Goal: Task Accomplishment & Management: Use online tool/utility

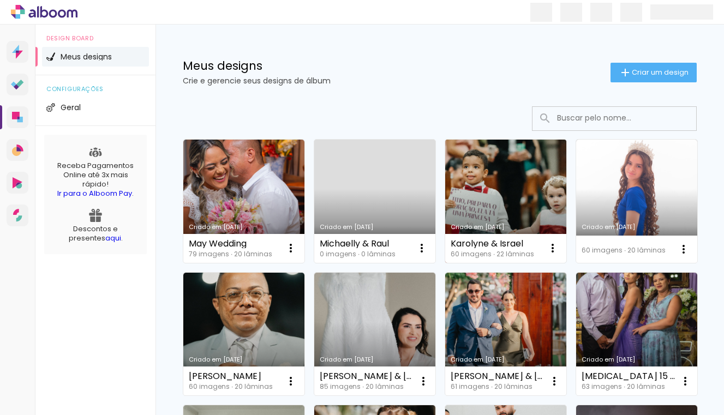
click at [494, 179] on link "Criado em [DATE]" at bounding box center [505, 201] width 121 height 123
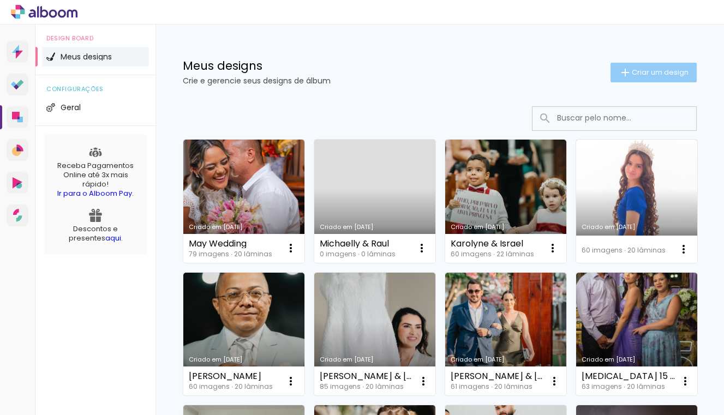
click at [671, 73] on span "Criar um design" at bounding box center [660, 72] width 57 height 7
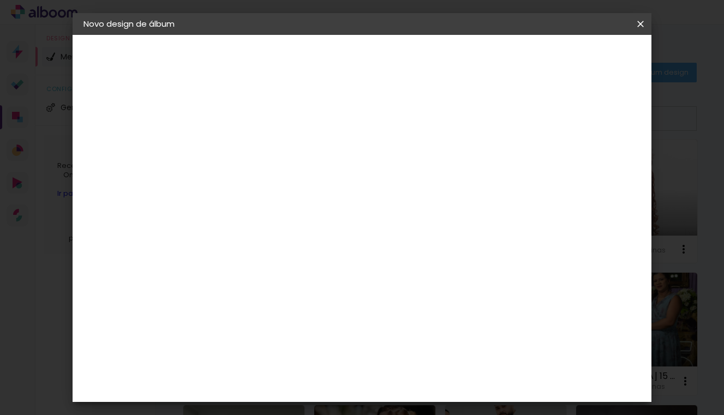
click at [0, 0] on div at bounding box center [0, 0] width 0 height 0
type input "Beatriz & [PERSON_NAME]"
type paper-input "Beatriz & [PERSON_NAME]"
click at [0, 0] on slot "Avançar" at bounding box center [0, 0] width 0 height 0
click at [277, 244] on div "3ZERO5" at bounding box center [270, 246] width 33 height 9
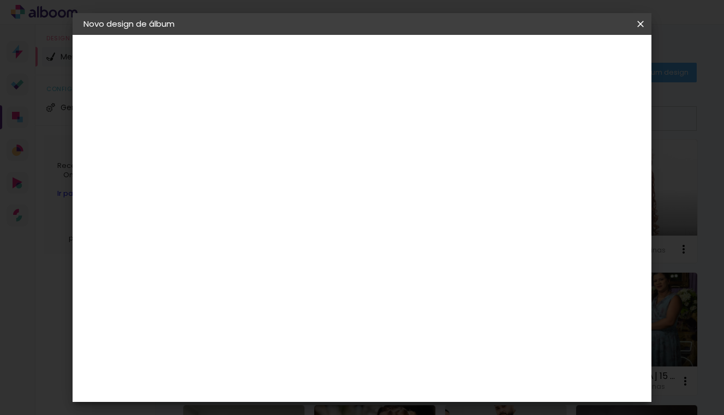
click at [0, 0] on slot "Avançar" at bounding box center [0, 0] width 0 height 0
click at [318, 183] on iron-icon at bounding box center [311, 189] width 13 height 13
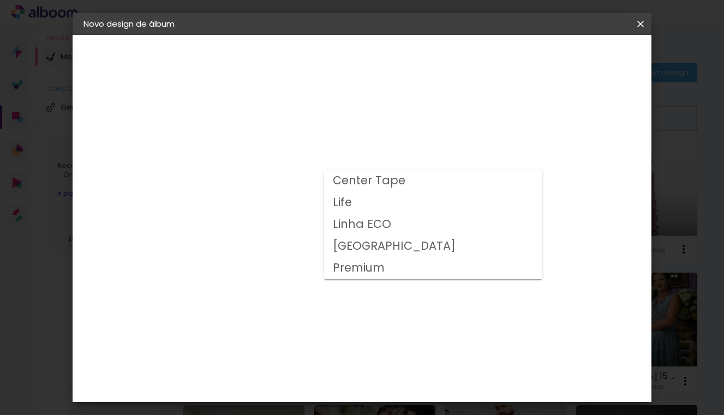
click at [349, 151] on div "Opções disponíveis Center Tape Life Linha ECO Milano Premium Tamanho Escolha o …" at bounding box center [290, 208] width 118 height 204
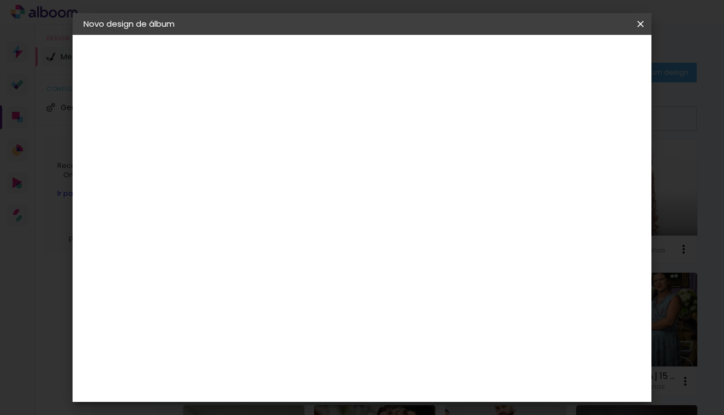
click at [318, 183] on iron-icon at bounding box center [311, 189] width 13 height 13
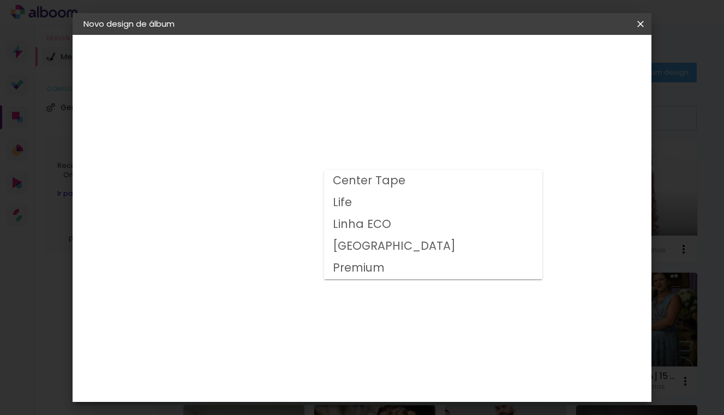
click at [0, 0] on slot "Life" at bounding box center [0, 0] width 0 height 0
type input "Life"
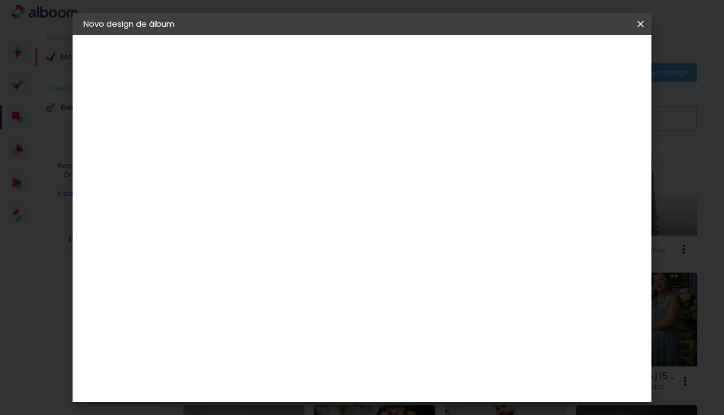
scroll to position [68, 0]
click at [376, 284] on span "20 × 20 cm" at bounding box center [356, 298] width 40 height 29
click at [440, 65] on paper-button "Avançar" at bounding box center [414, 58] width 54 height 19
click at [519, 118] on div at bounding box center [514, 118] width 10 height 10
type paper-checkbox "on"
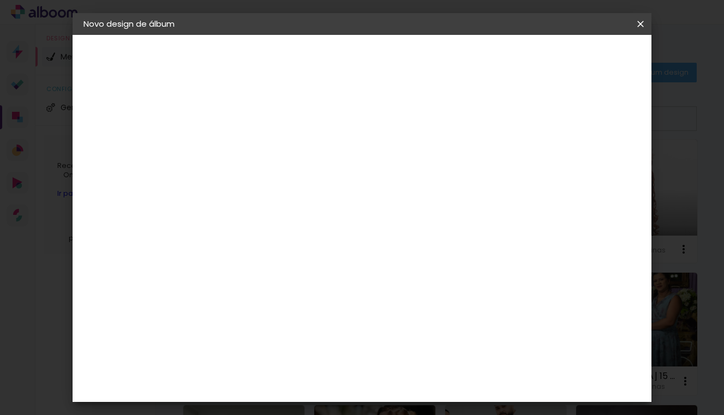
click at [519, 116] on div at bounding box center [514, 118] width 10 height 10
click at [581, 60] on span "Iniciar design" at bounding box center [556, 58] width 50 height 8
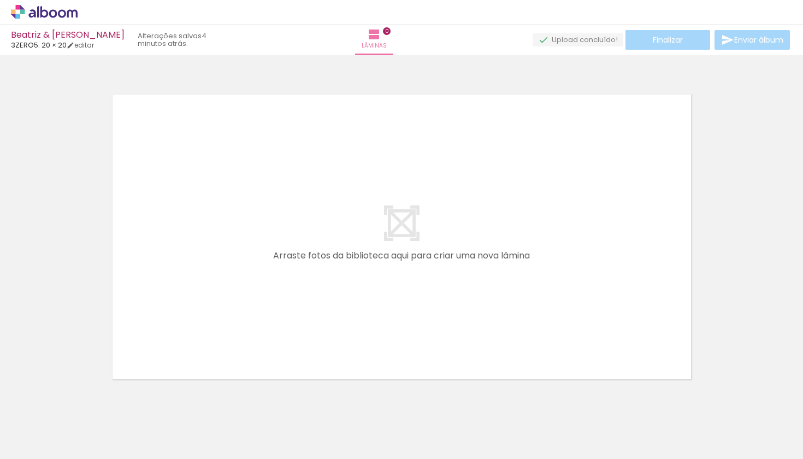
scroll to position [0, 2590]
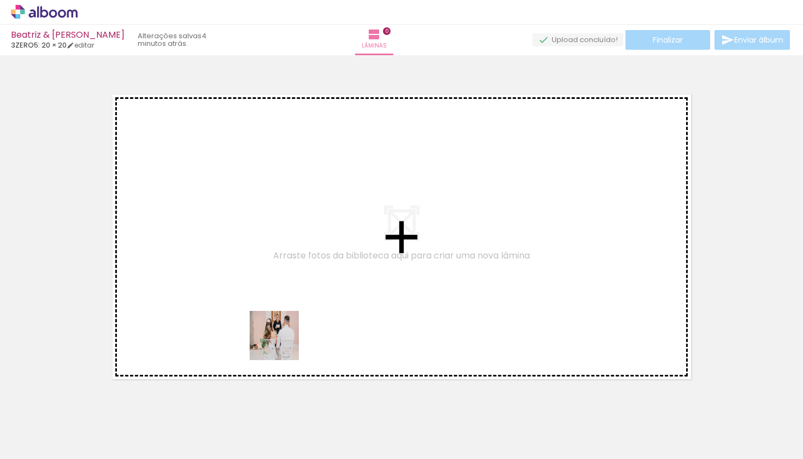
drag, startPoint x: 275, startPoint y: 426, endPoint x: 283, endPoint y: 340, distance: 86.2
click at [283, 340] on quentale-workspace at bounding box center [401, 229] width 803 height 459
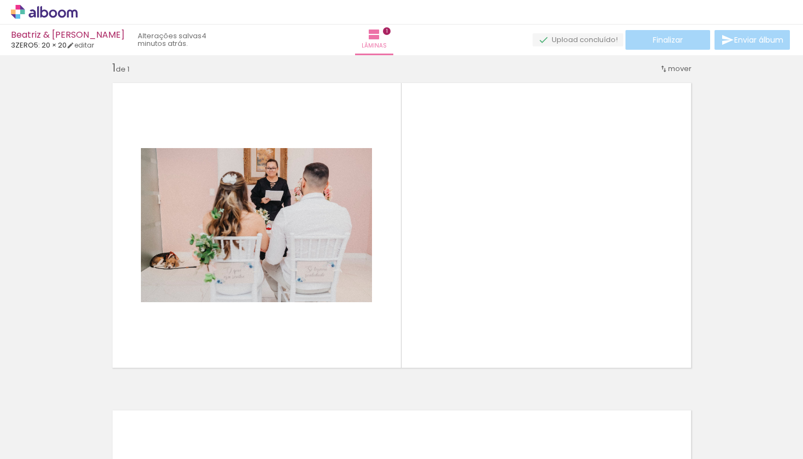
scroll to position [14, 0]
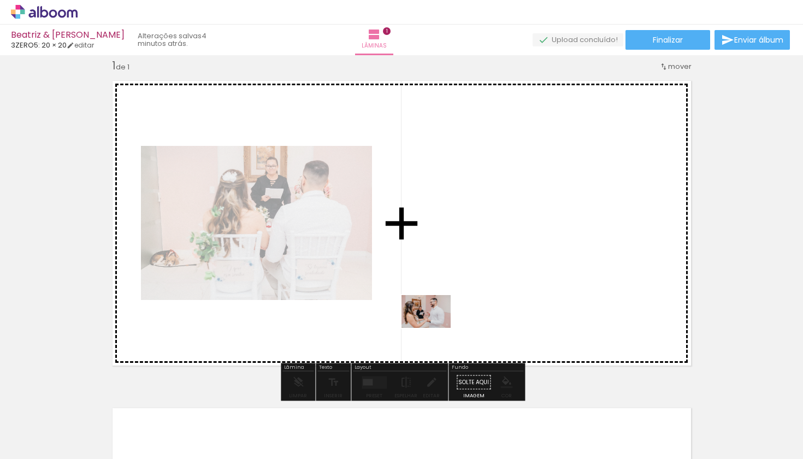
drag, startPoint x: 346, startPoint y: 434, endPoint x: 434, endPoint y: 328, distance: 138.4
click at [434, 328] on quentale-workspace at bounding box center [401, 229] width 803 height 459
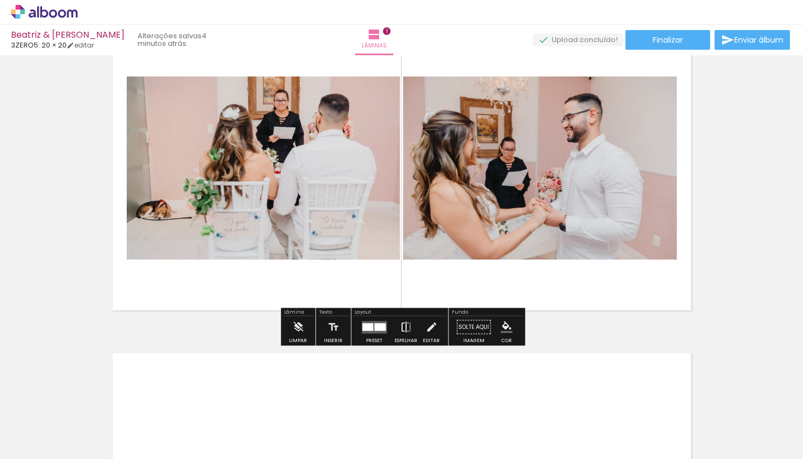
scroll to position [128, 0]
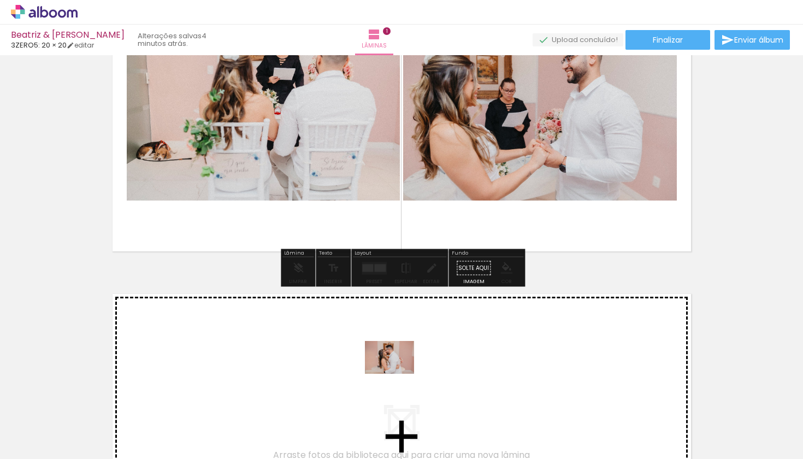
drag, startPoint x: 397, startPoint y: 416, endPoint x: 397, endPoint y: 373, distance: 42.6
click at [397, 373] on quentale-workspace at bounding box center [401, 229] width 803 height 459
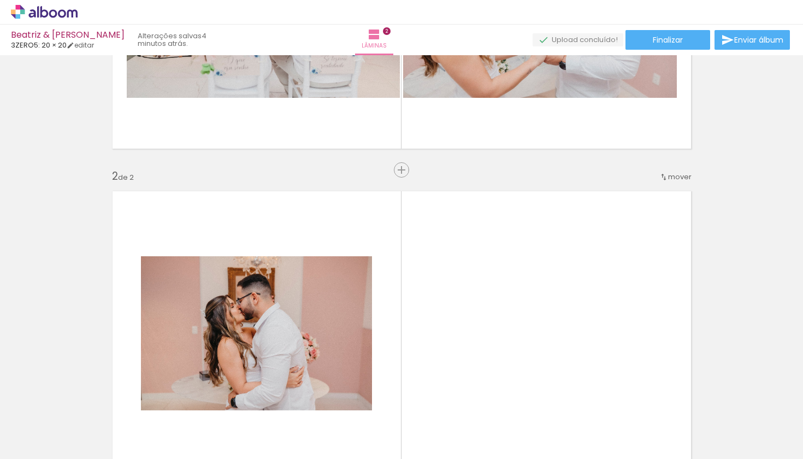
scroll to position [173, 0]
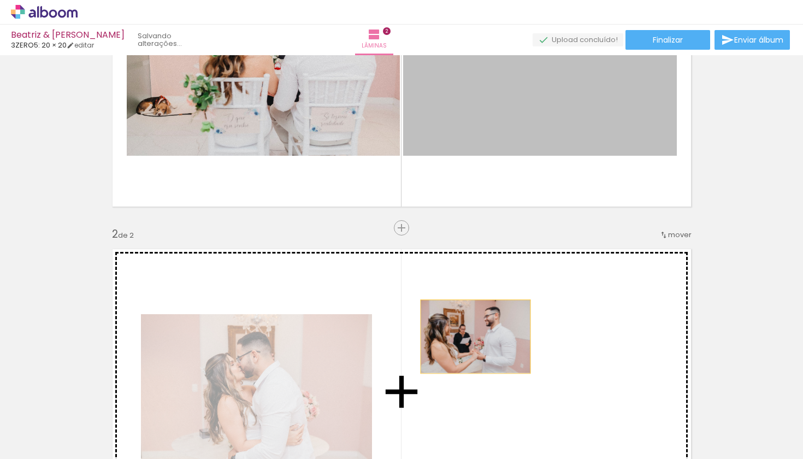
drag, startPoint x: 527, startPoint y: 123, endPoint x: 475, endPoint y: 336, distance: 219.3
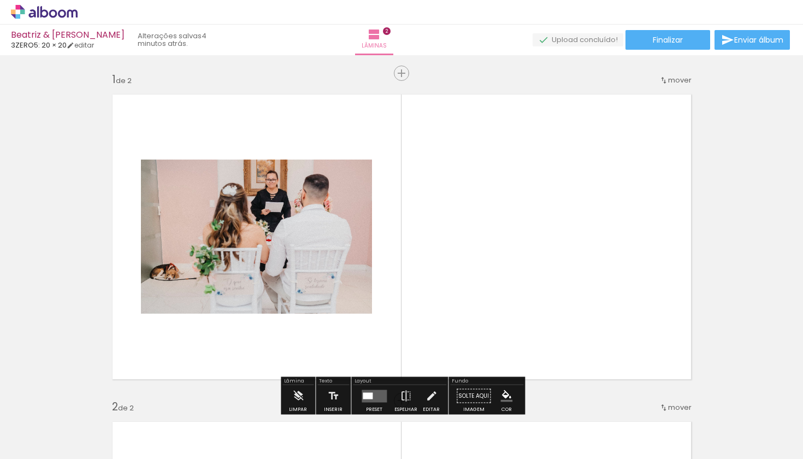
scroll to position [63, 0]
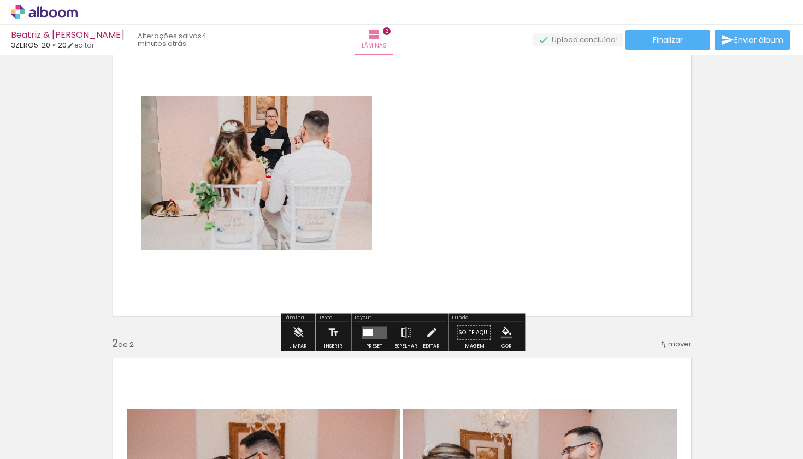
click at [364, 337] on quentale-layouter at bounding box center [373, 332] width 25 height 13
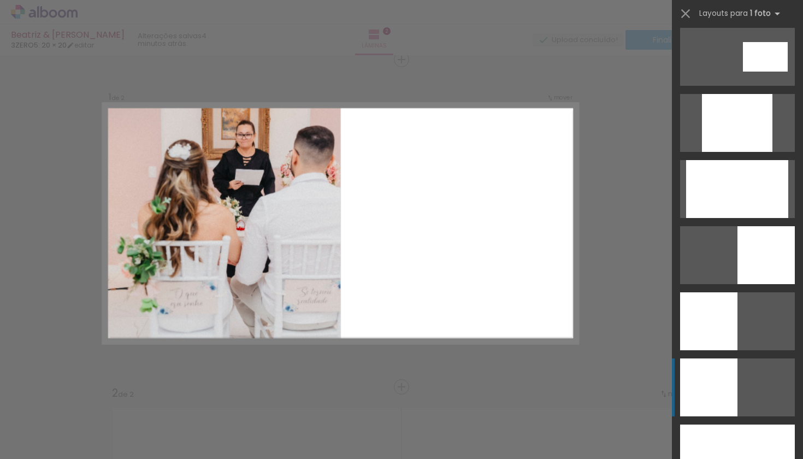
scroll to position [663, 0]
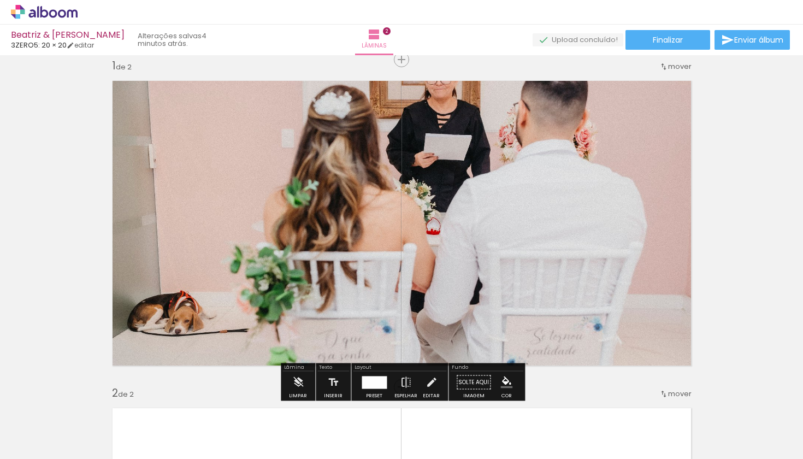
click at [372, 383] on div at bounding box center [373, 382] width 25 height 13
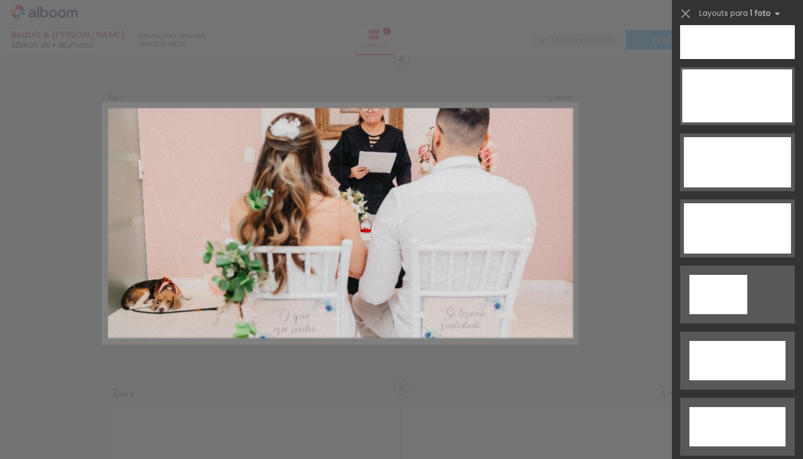
scroll to position [3418, 0]
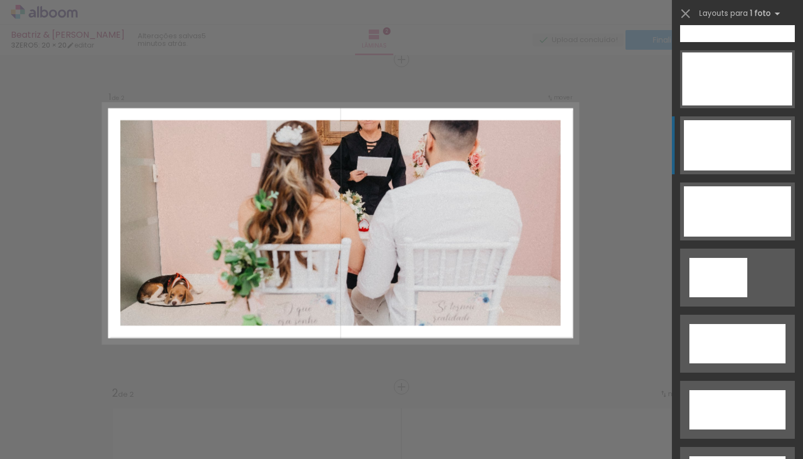
click at [724, 258] on div at bounding box center [718, 277] width 58 height 39
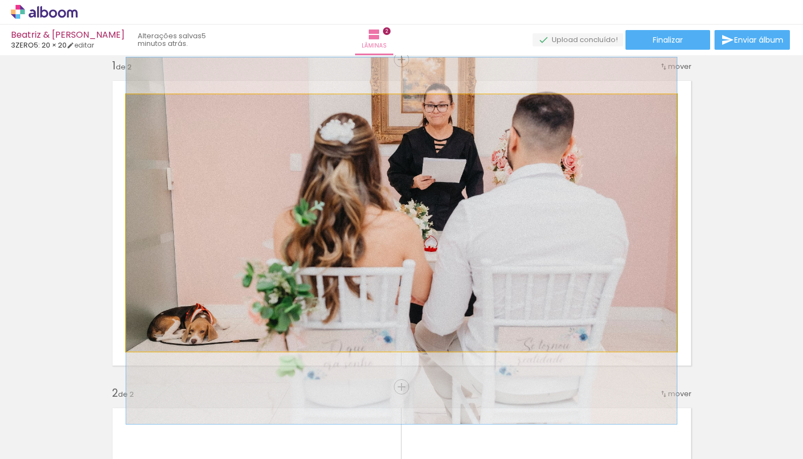
drag, startPoint x: 527, startPoint y: 190, endPoint x: 528, endPoint y: 208, distance: 18.1
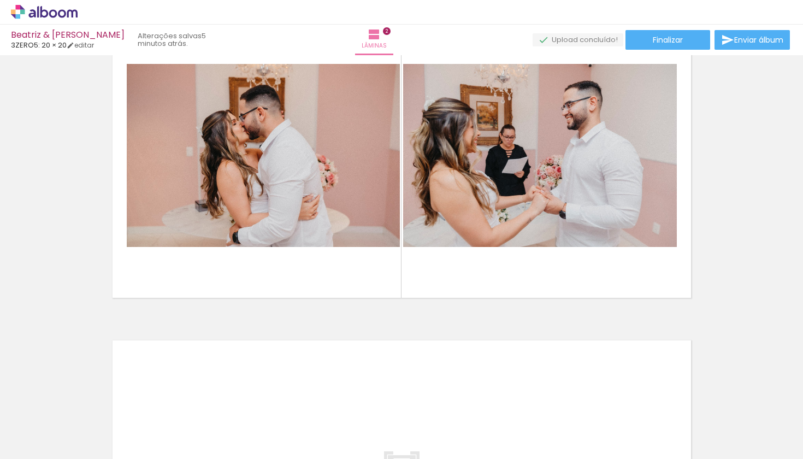
scroll to position [482, 0]
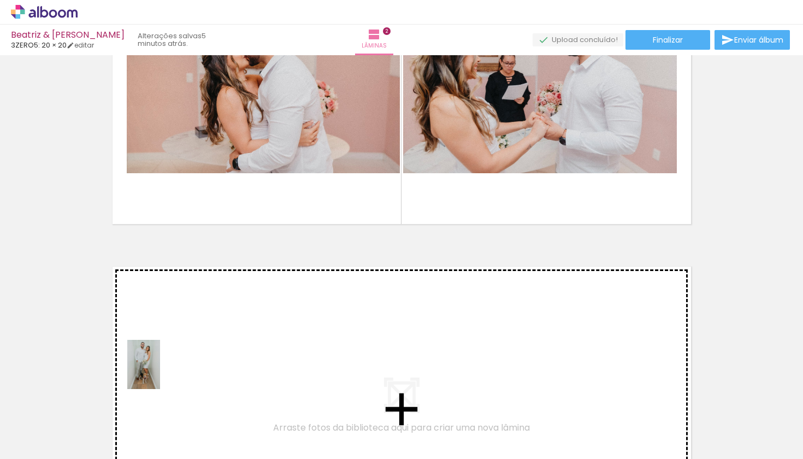
drag, startPoint x: 152, startPoint y: 411, endPoint x: 160, endPoint y: 372, distance: 39.5
click at [160, 372] on quentale-workspace at bounding box center [401, 229] width 803 height 459
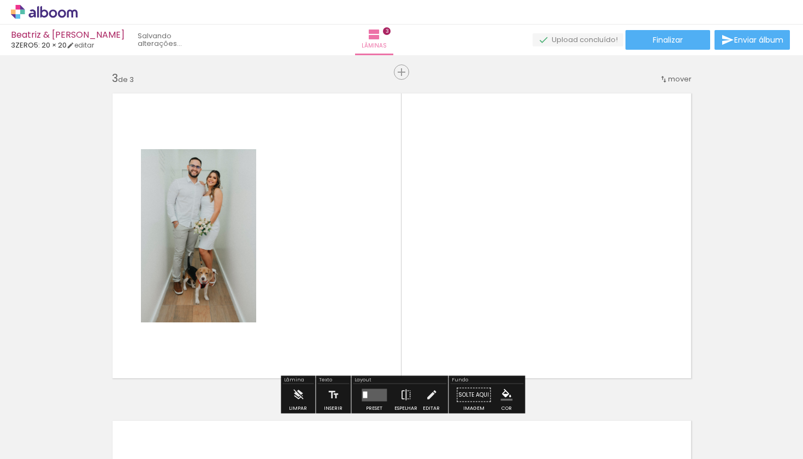
scroll to position [668, 0]
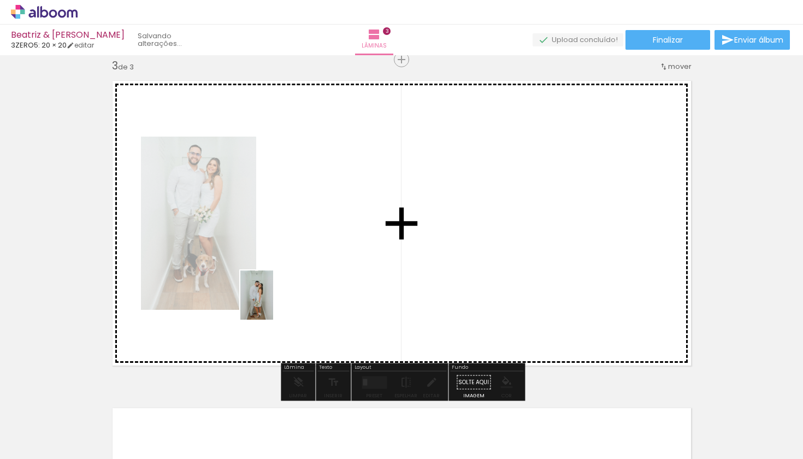
drag, startPoint x: 203, startPoint y: 419, endPoint x: 273, endPoint y: 303, distance: 135.9
click at [273, 303] on quentale-workspace at bounding box center [401, 229] width 803 height 459
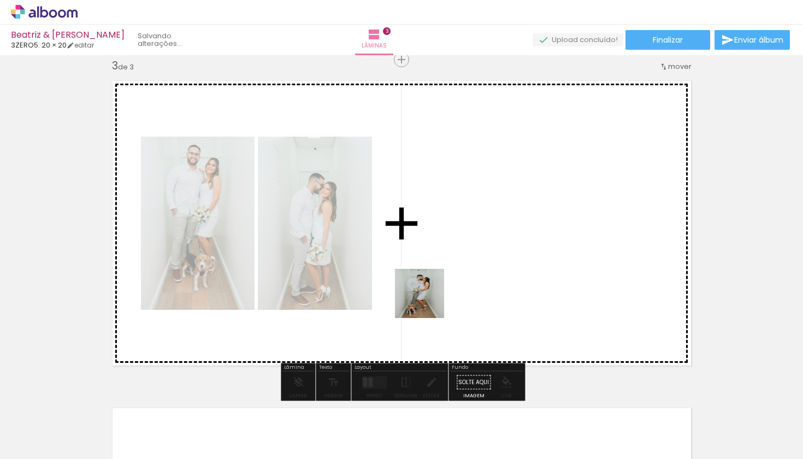
drag, startPoint x: 280, startPoint y: 425, endPoint x: 442, endPoint y: 293, distance: 209.1
click at [442, 293] on quentale-workspace at bounding box center [401, 229] width 803 height 459
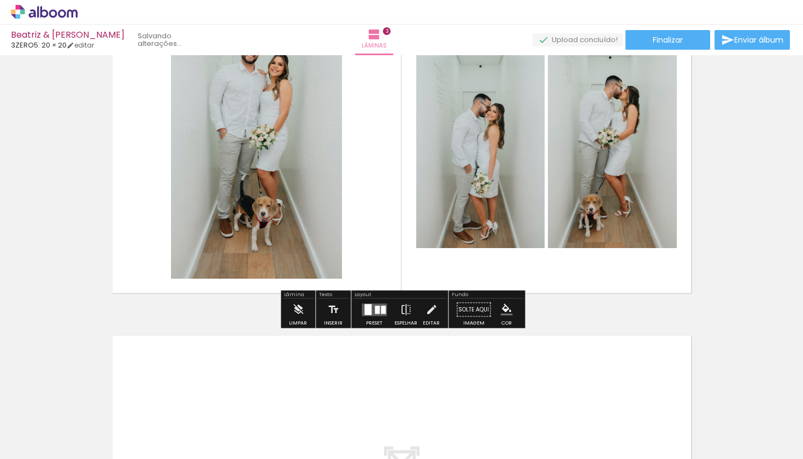
scroll to position [742, 0]
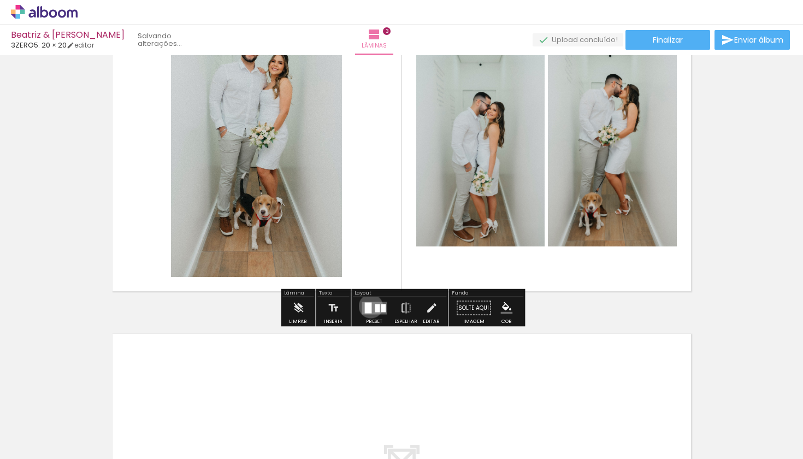
click at [368, 306] on div at bounding box center [367, 307] width 7 height 11
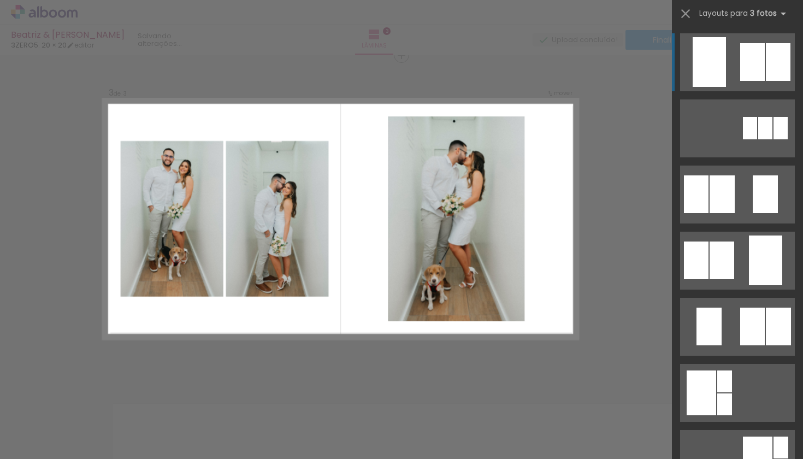
scroll to position [668, 0]
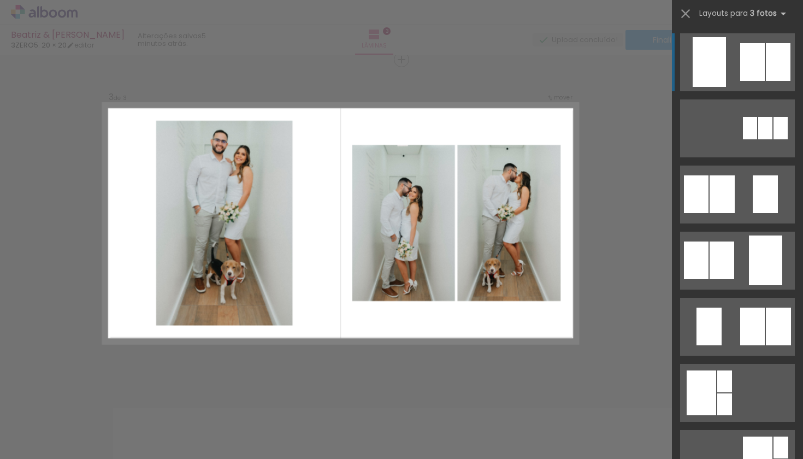
click at [724, 117] on div at bounding box center [749, 128] width 14 height 22
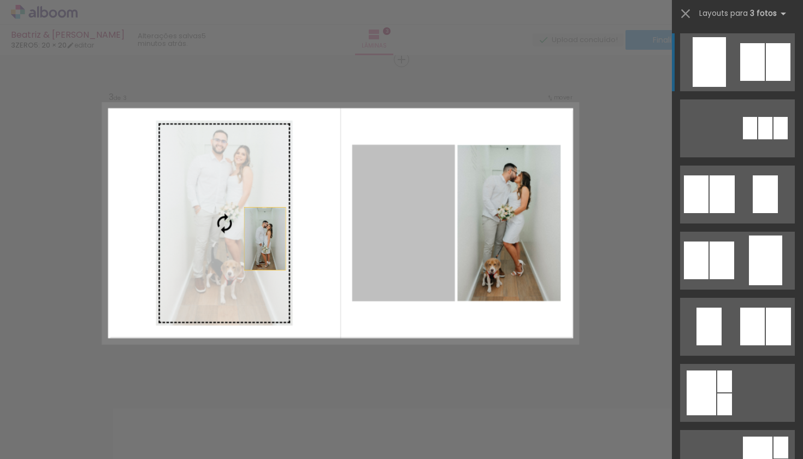
drag, startPoint x: 405, startPoint y: 245, endPoint x: 230, endPoint y: 242, distance: 174.7
click at [0, 0] on slot at bounding box center [0, 0] width 0 height 0
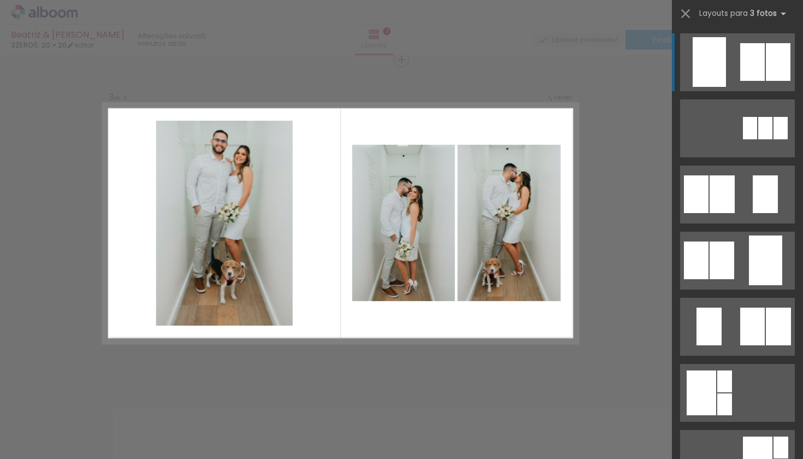
click at [622, 265] on div "Confirmar Cancelar" at bounding box center [401, 54] width 803 height 1334
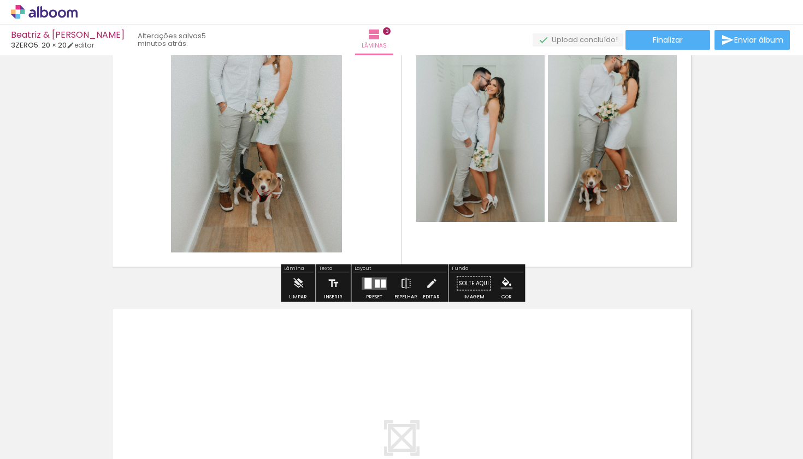
scroll to position [790, 0]
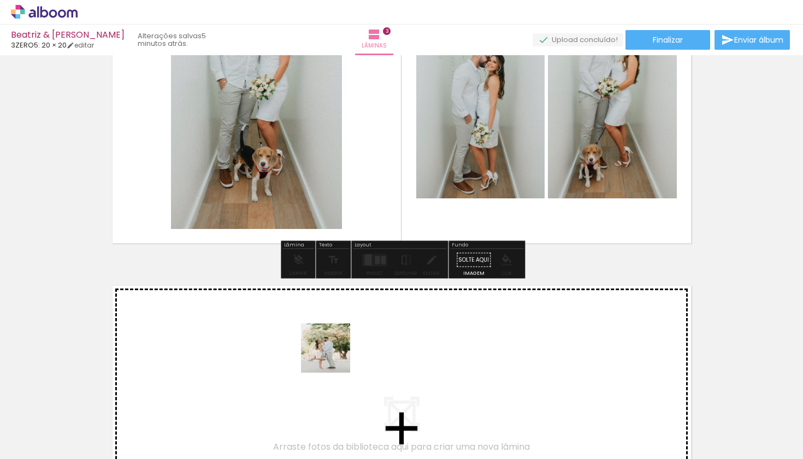
drag, startPoint x: 336, startPoint y: 422, endPoint x: 334, endPoint y: 356, distance: 66.1
click at [334, 356] on quentale-workspace at bounding box center [401, 229] width 803 height 459
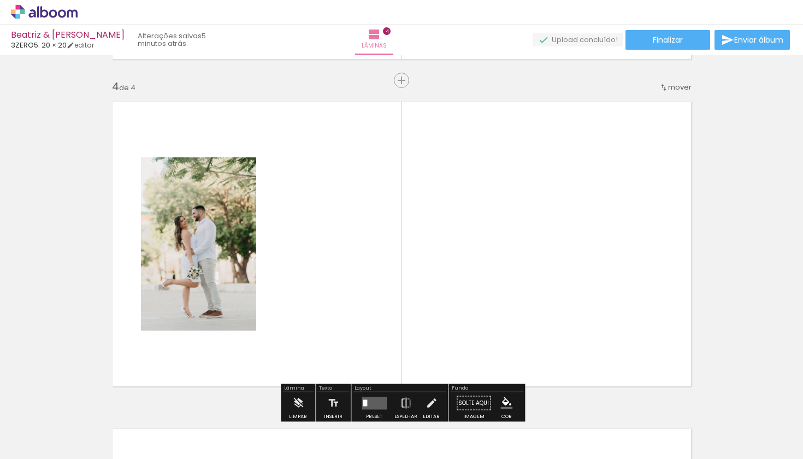
scroll to position [995, 0]
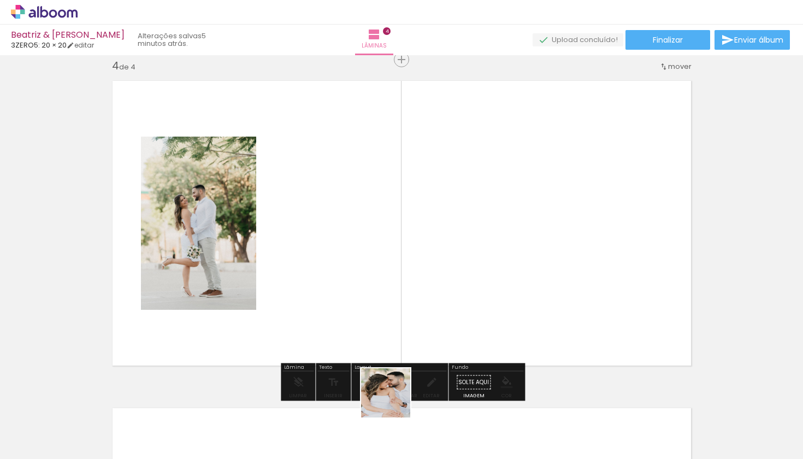
drag, startPoint x: 394, startPoint y: 409, endPoint x: 396, endPoint y: 290, distance: 119.0
click at [396, 290] on quentale-workspace at bounding box center [401, 229] width 803 height 459
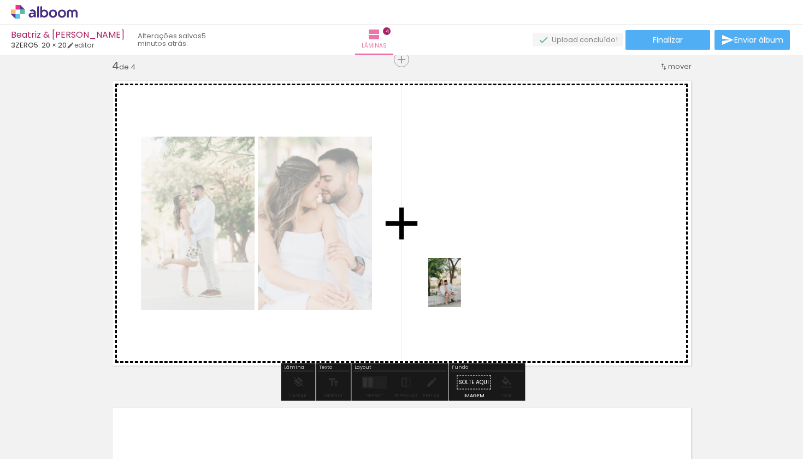
drag, startPoint x: 451, startPoint y: 417, endPoint x: 461, endPoint y: 290, distance: 126.5
click at [461, 290] on quentale-workspace at bounding box center [401, 229] width 803 height 459
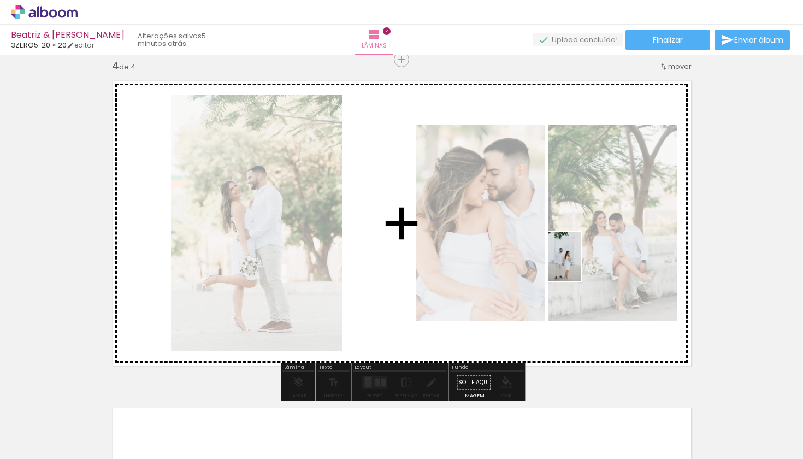
drag, startPoint x: 516, startPoint y: 424, endPoint x: 580, endPoint y: 264, distance: 171.7
click at [580, 264] on quentale-workspace at bounding box center [401, 229] width 803 height 459
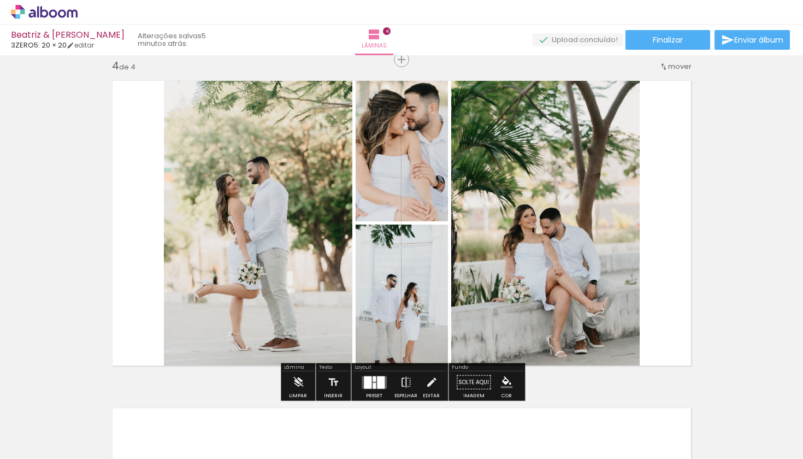
click at [369, 386] on div at bounding box center [368, 382] width 8 height 13
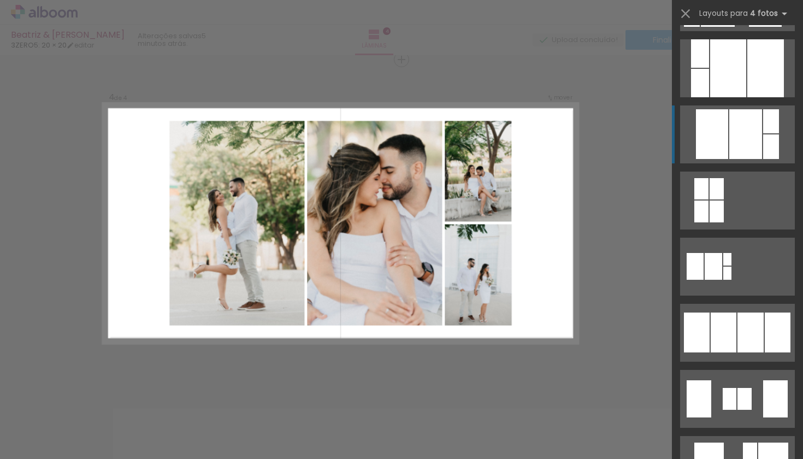
scroll to position [534, 0]
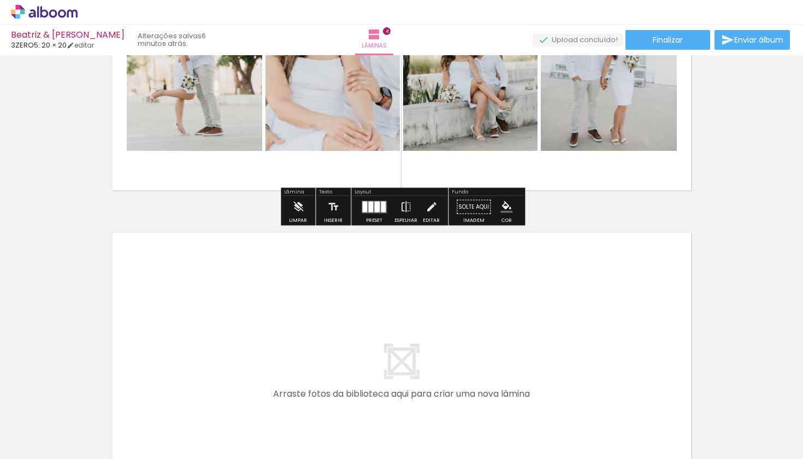
scroll to position [1175, 0]
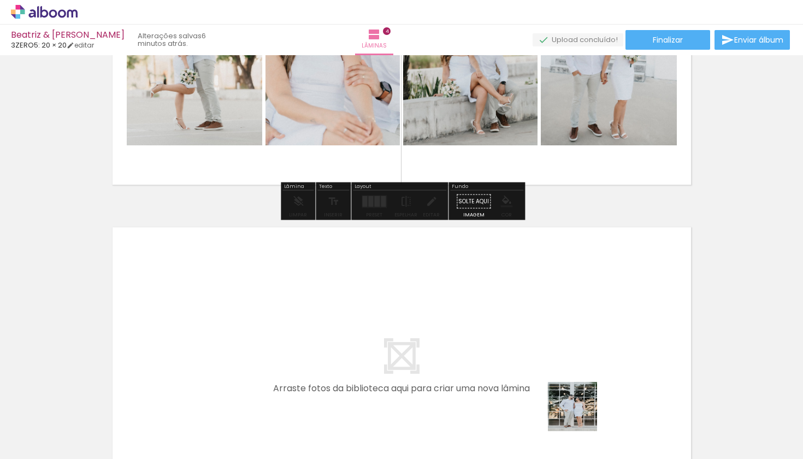
drag, startPoint x: 582, startPoint y: 417, endPoint x: 506, endPoint y: 340, distance: 108.9
click at [506, 340] on quentale-workspace at bounding box center [401, 229] width 803 height 459
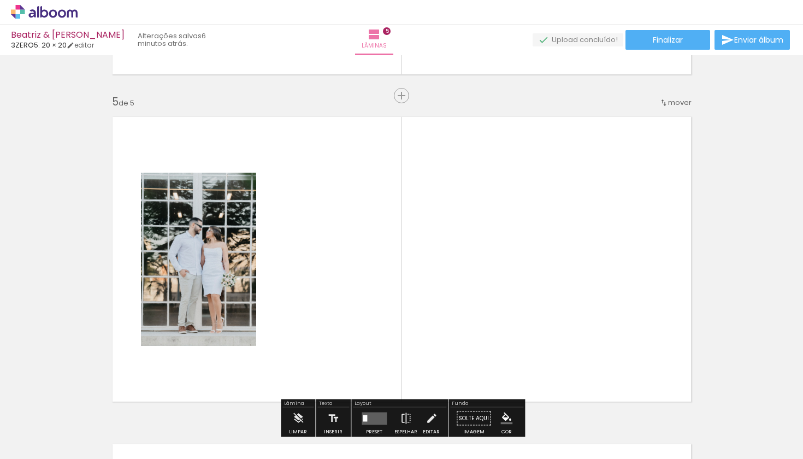
scroll to position [1322, 0]
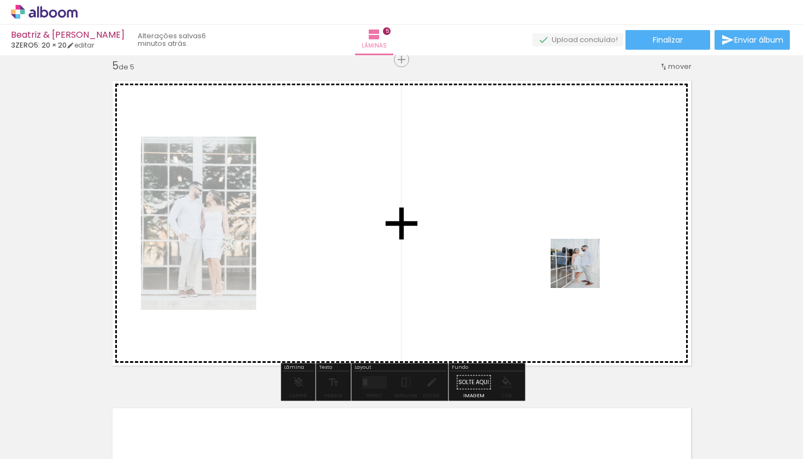
drag, startPoint x: 630, startPoint y: 400, endPoint x: 583, endPoint y: 271, distance: 136.6
click at [583, 271] on quentale-workspace at bounding box center [401, 229] width 803 height 459
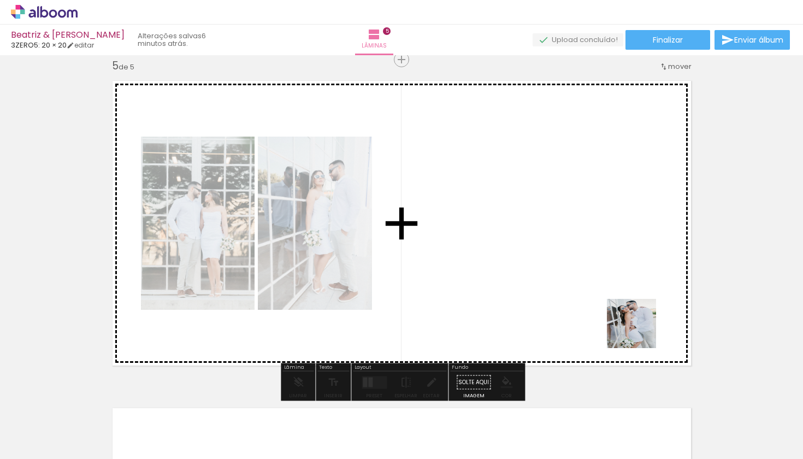
drag, startPoint x: 705, startPoint y: 421, endPoint x: 592, endPoint y: 269, distance: 189.3
click at [592, 269] on quentale-workspace at bounding box center [401, 229] width 803 height 459
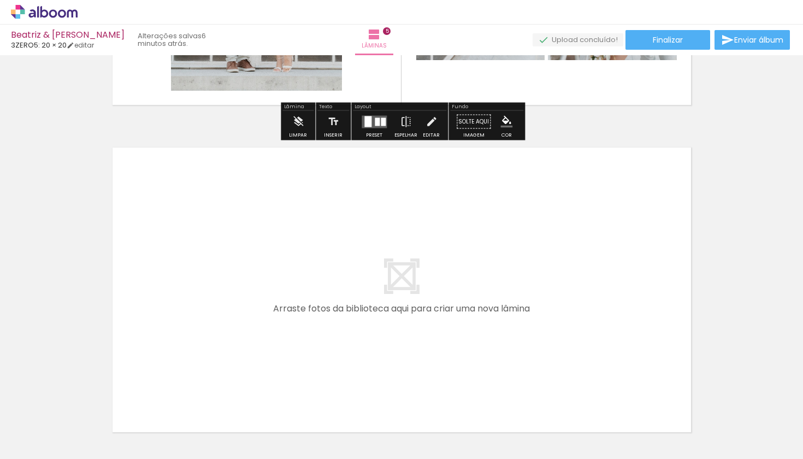
scroll to position [1615, 0]
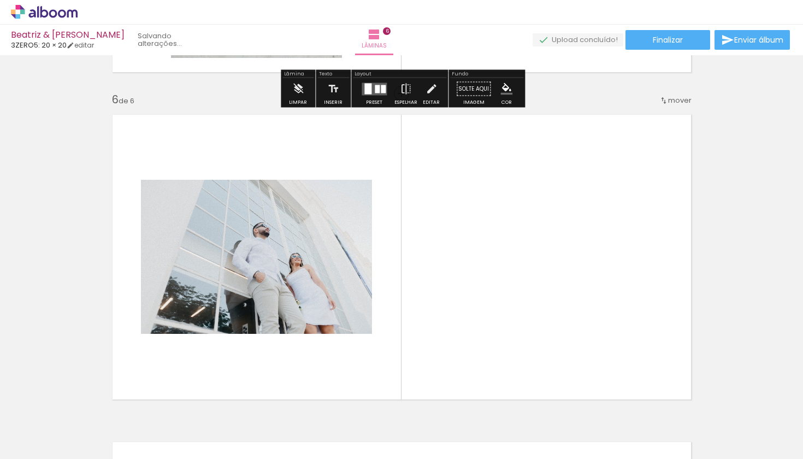
drag, startPoint x: 774, startPoint y: 433, endPoint x: 521, endPoint y: 310, distance: 281.0
click at [521, 310] on quentale-workspace at bounding box center [401, 229] width 803 height 459
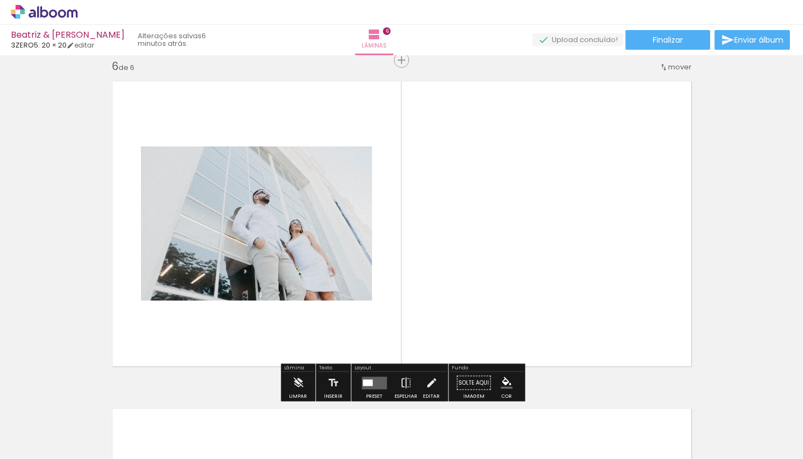
scroll to position [1649, 0]
click at [365, 377] on quentale-layouter at bounding box center [373, 382] width 25 height 13
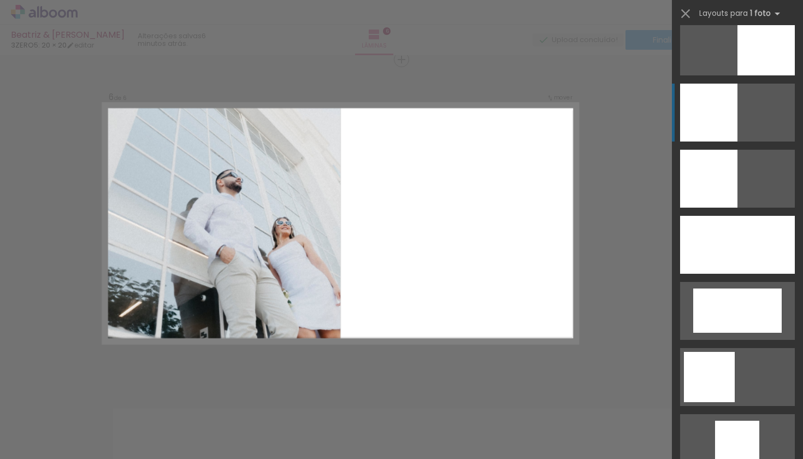
scroll to position [831, 0]
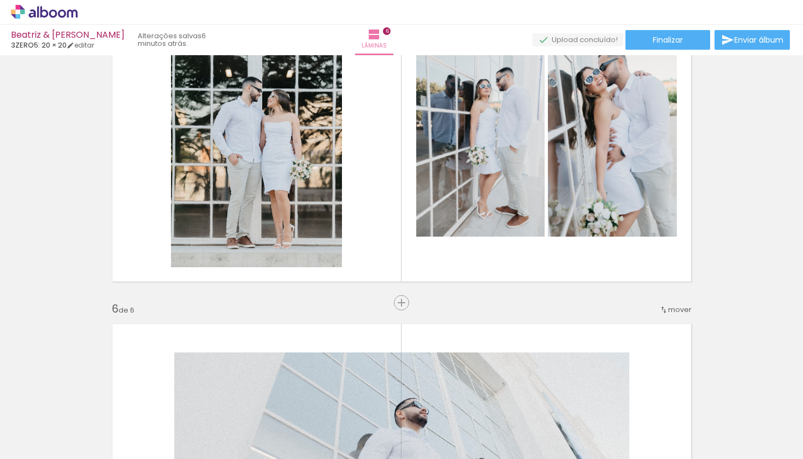
scroll to position [1405, 0]
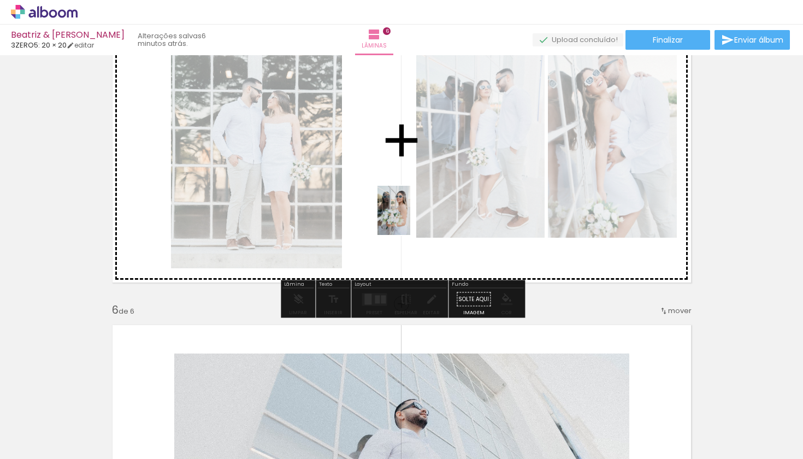
drag, startPoint x: 774, startPoint y: 418, endPoint x: 398, endPoint y: 207, distance: 430.4
click at [398, 207] on quentale-workspace at bounding box center [401, 229] width 803 height 459
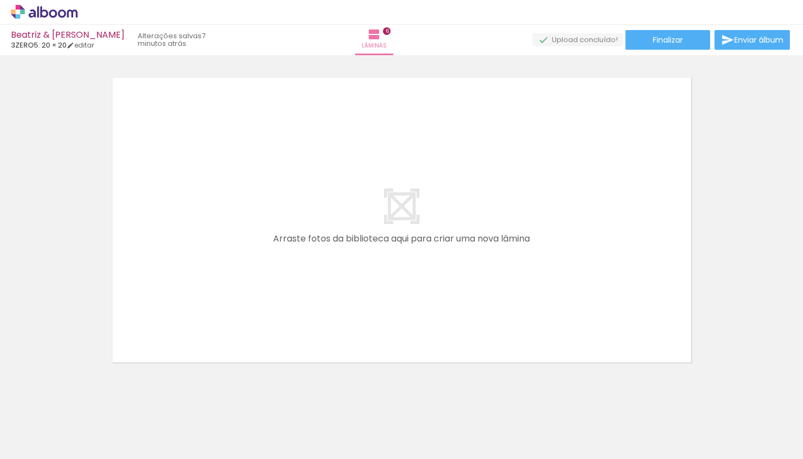
scroll to position [0, 2357]
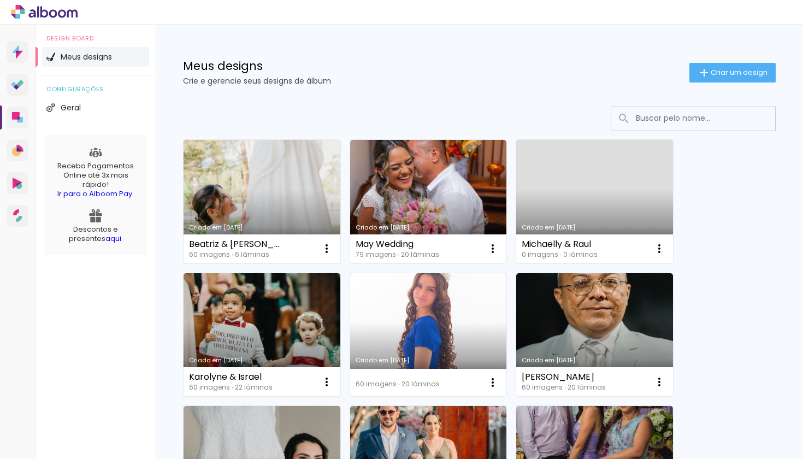
click at [249, 169] on link "Criado em [DATE]" at bounding box center [261, 201] width 157 height 123
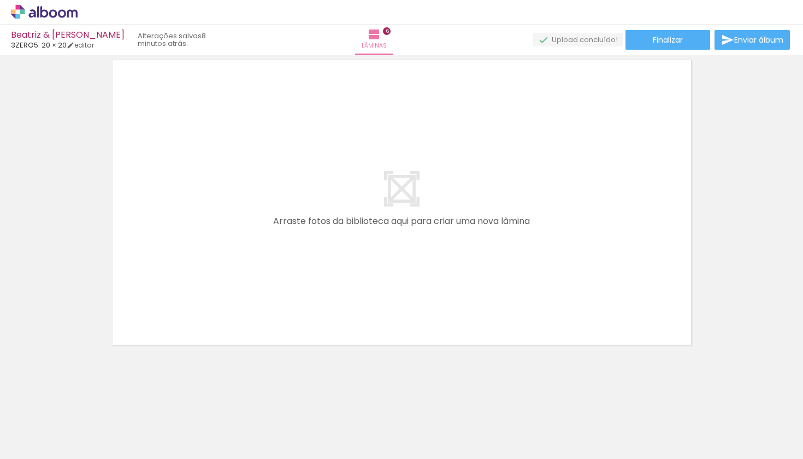
scroll to position [1996, 0]
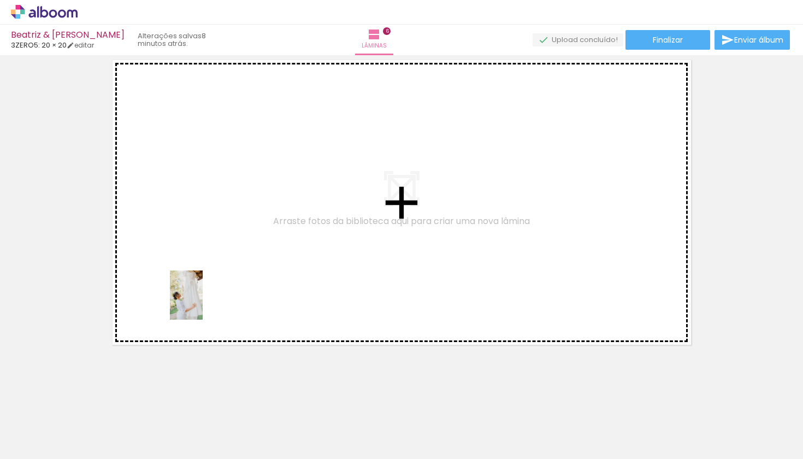
drag, startPoint x: 106, startPoint y: 432, endPoint x: 203, endPoint y: 303, distance: 161.0
click at [203, 303] on quentale-workspace at bounding box center [401, 229] width 803 height 459
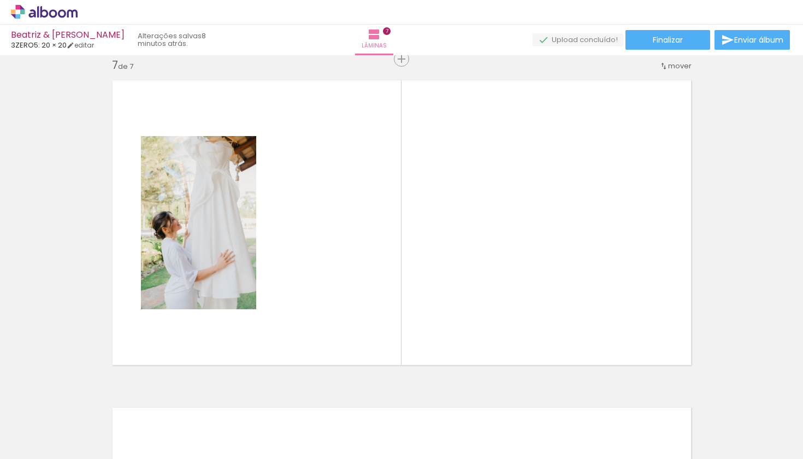
scroll to position [1976, 0]
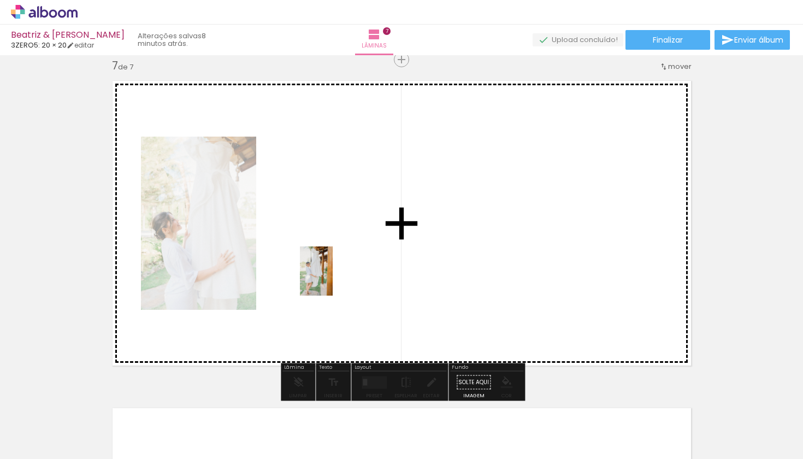
drag, startPoint x: 171, startPoint y: 420, endPoint x: 332, endPoint y: 279, distance: 214.0
click at [332, 279] on quentale-workspace at bounding box center [401, 229] width 803 height 459
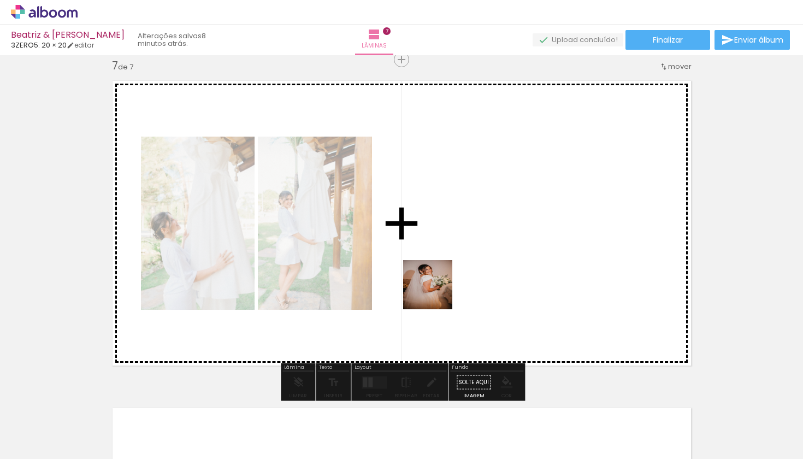
drag, startPoint x: 241, startPoint y: 417, endPoint x: 460, endPoint y: 285, distance: 256.2
click at [460, 285] on quentale-workspace at bounding box center [401, 229] width 803 height 459
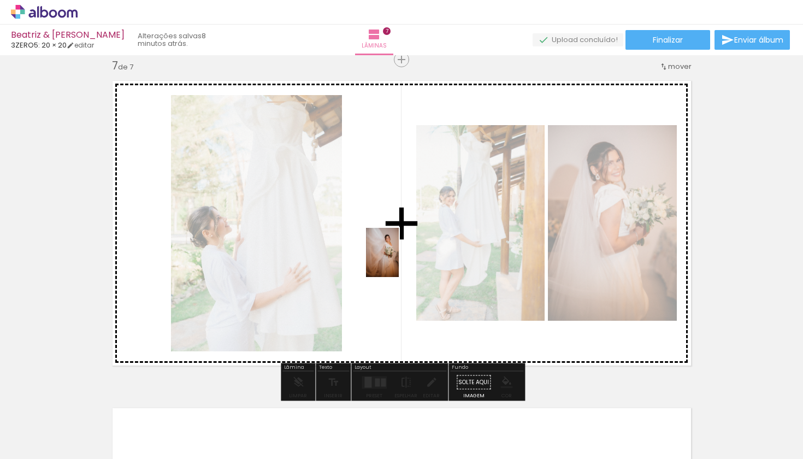
drag, startPoint x: 304, startPoint y: 420, endPoint x: 399, endPoint y: 260, distance: 186.0
click at [399, 260] on quentale-workspace at bounding box center [401, 229] width 803 height 459
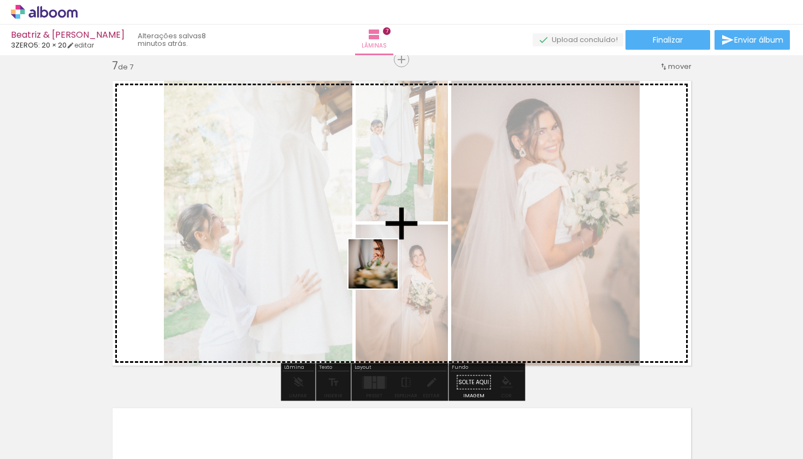
drag, startPoint x: 356, startPoint y: 421, endPoint x: 382, endPoint y: 271, distance: 152.8
click at [382, 271] on quentale-workspace at bounding box center [401, 229] width 803 height 459
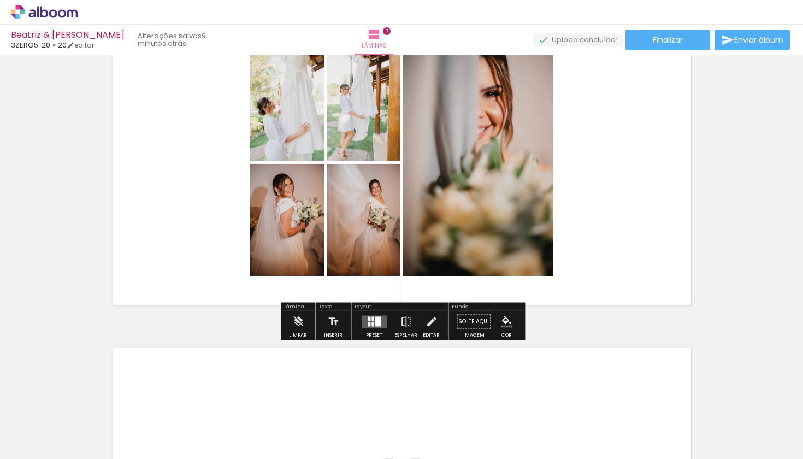
scroll to position [2038, 0]
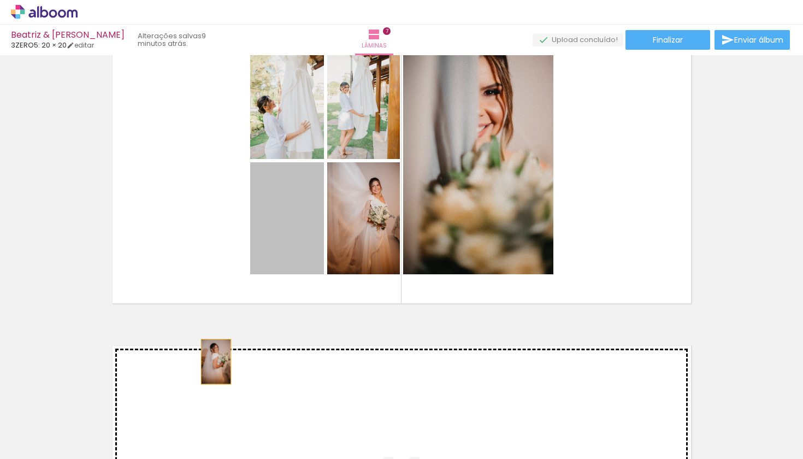
drag, startPoint x: 289, startPoint y: 215, endPoint x: 216, endPoint y: 361, distance: 164.1
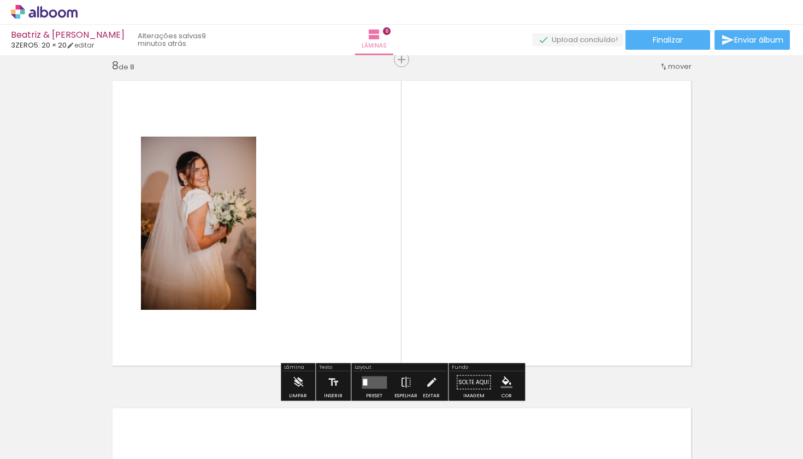
scroll to position [2162, 0]
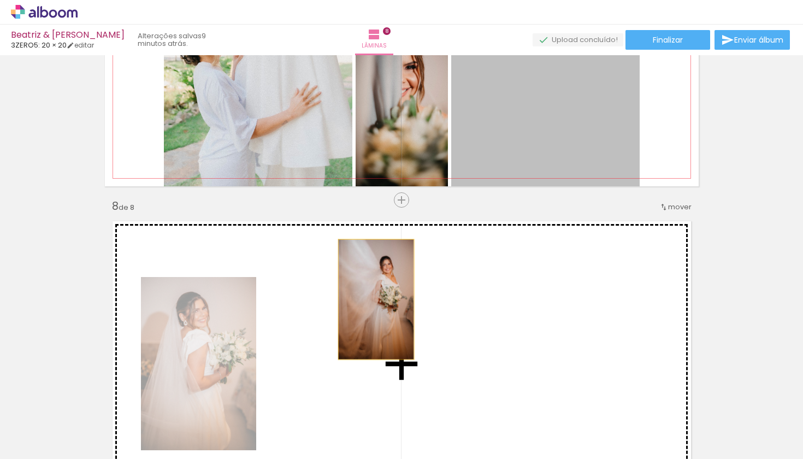
drag, startPoint x: 509, startPoint y: 106, endPoint x: 376, endPoint y: 299, distance: 234.6
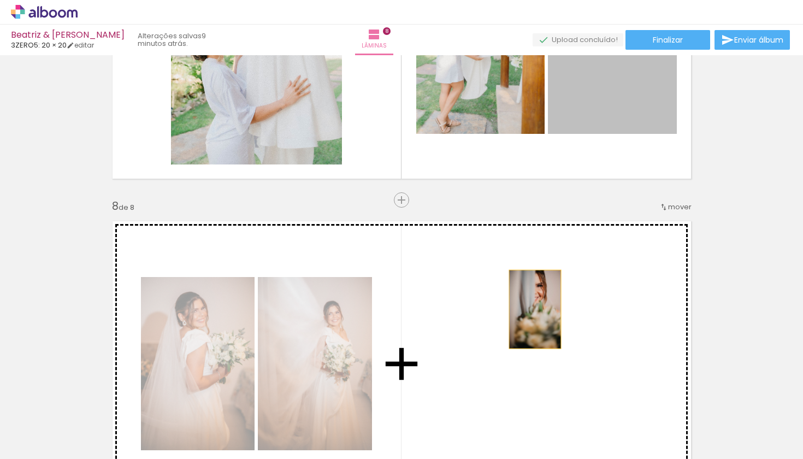
drag, startPoint x: 612, startPoint y: 86, endPoint x: 527, endPoint y: 323, distance: 251.8
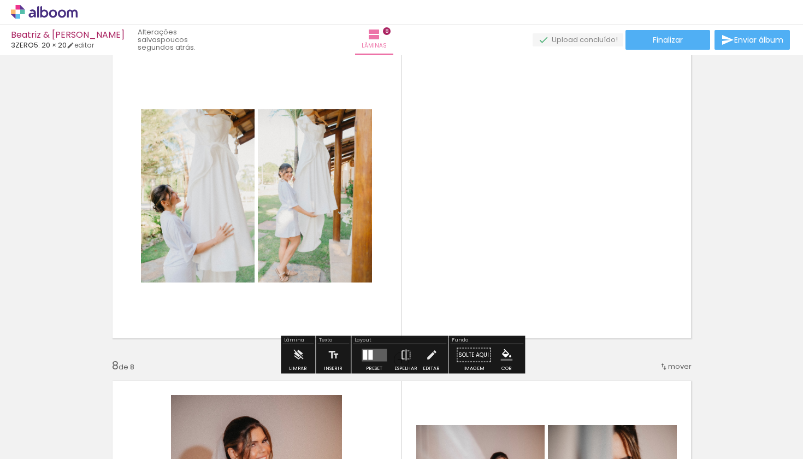
scroll to position [2021, 0]
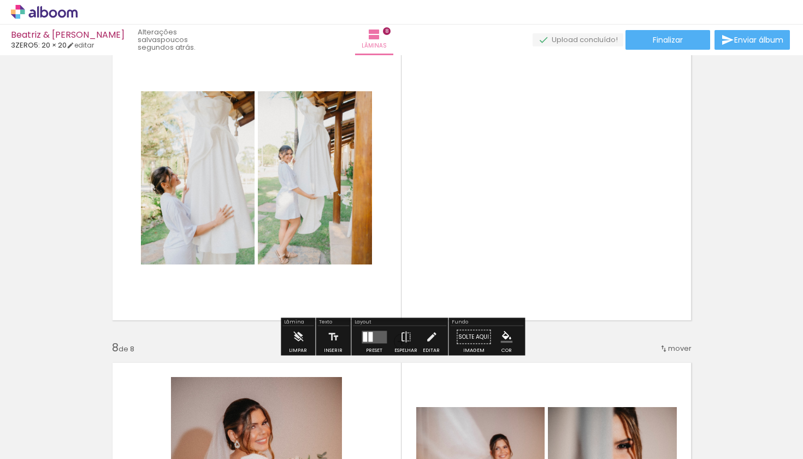
click at [368, 338] on div at bounding box center [370, 336] width 4 height 10
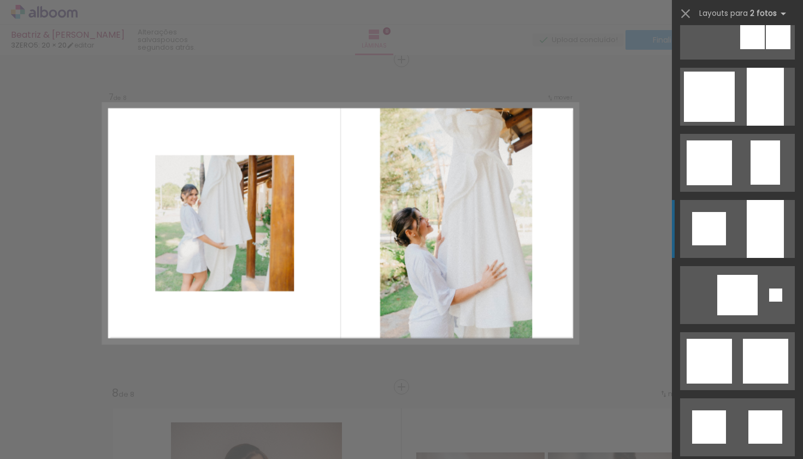
scroll to position [890, 0]
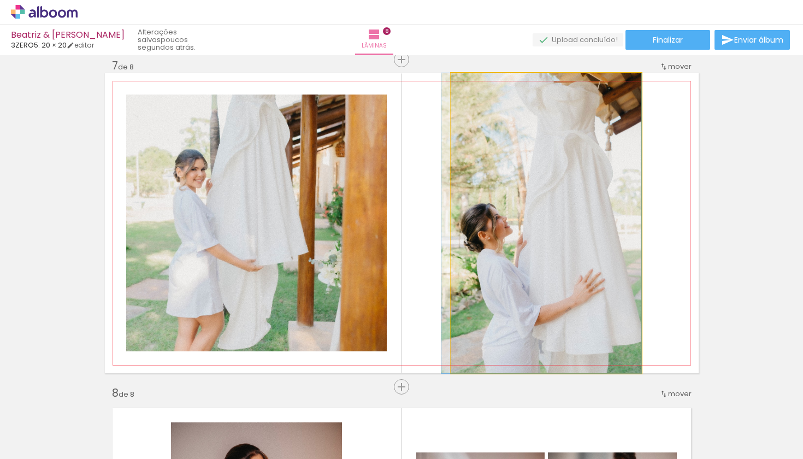
drag, startPoint x: 583, startPoint y: 132, endPoint x: 572, endPoint y: 176, distance: 45.5
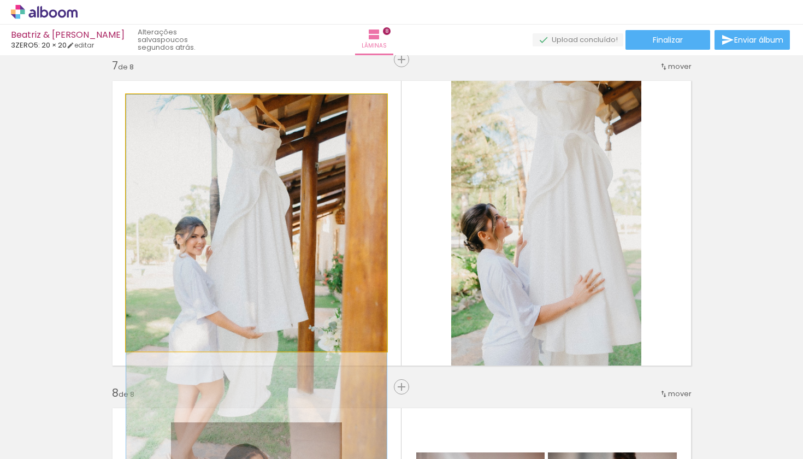
drag, startPoint x: 273, startPoint y: 202, endPoint x: 269, endPoint y: 271, distance: 68.9
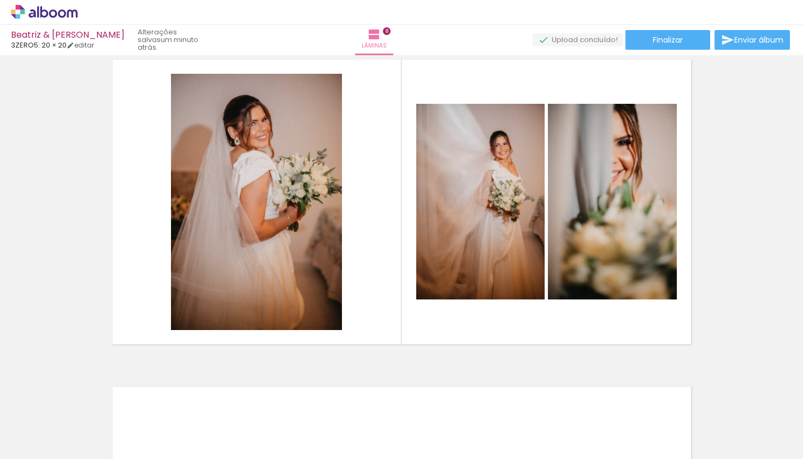
scroll to position [2330, 0]
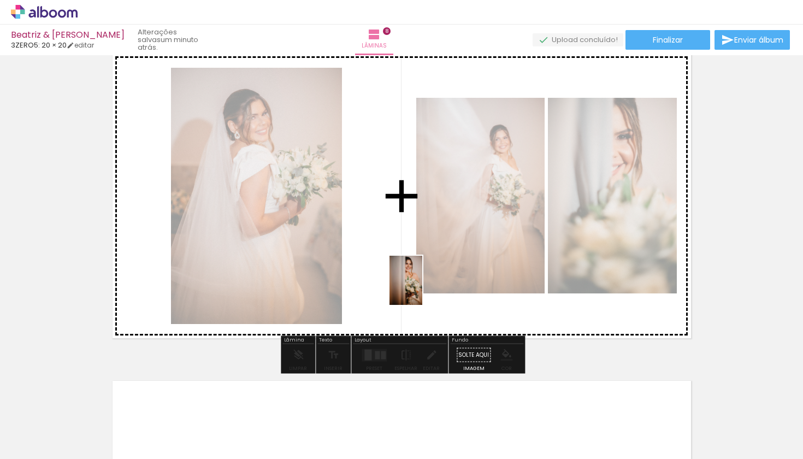
drag, startPoint x: 421, startPoint y: 424, endPoint x: 422, endPoint y: 288, distance: 135.4
click at [422, 288] on quentale-workspace at bounding box center [401, 229] width 803 height 459
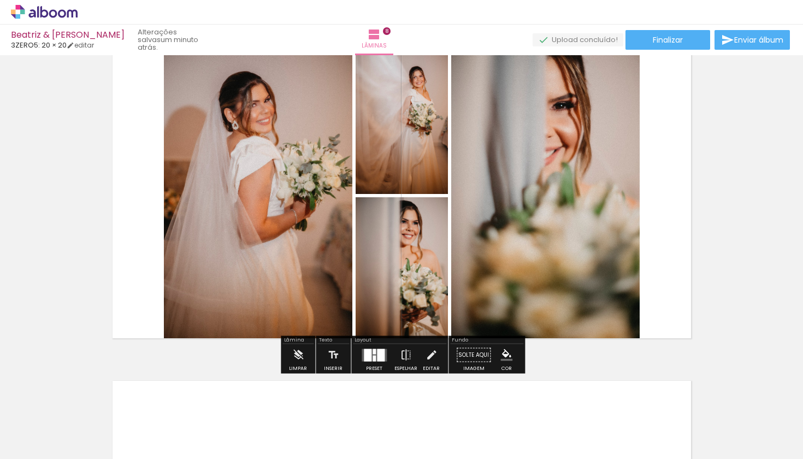
click at [372, 355] on div at bounding box center [373, 358] width 3 height 6
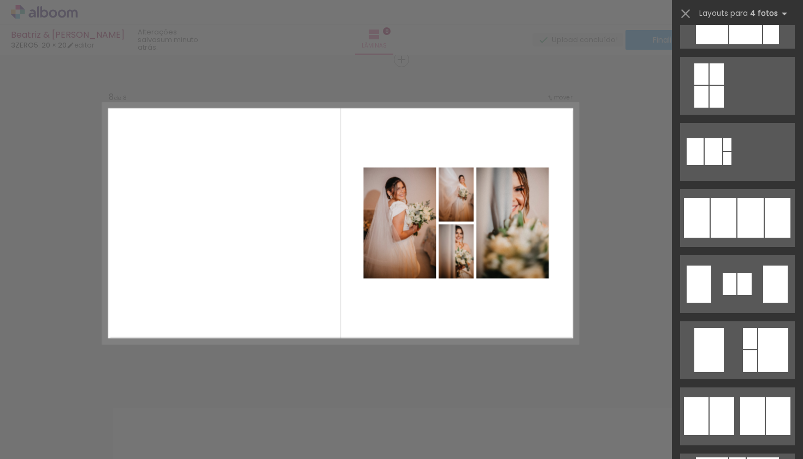
scroll to position [653, 0]
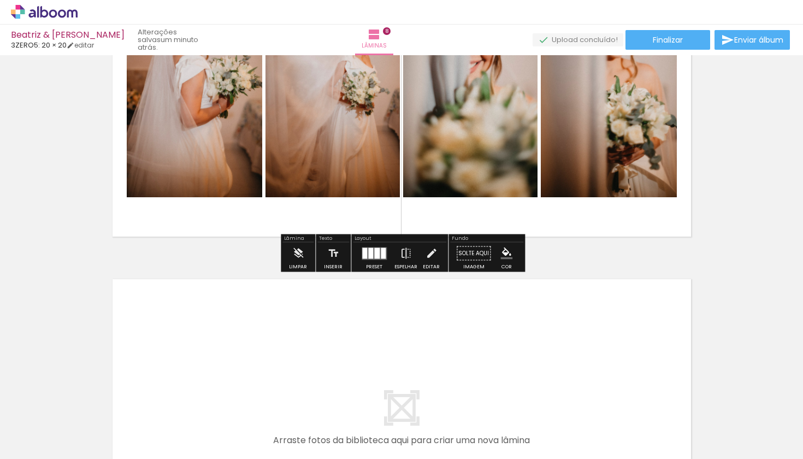
scroll to position [2494, 0]
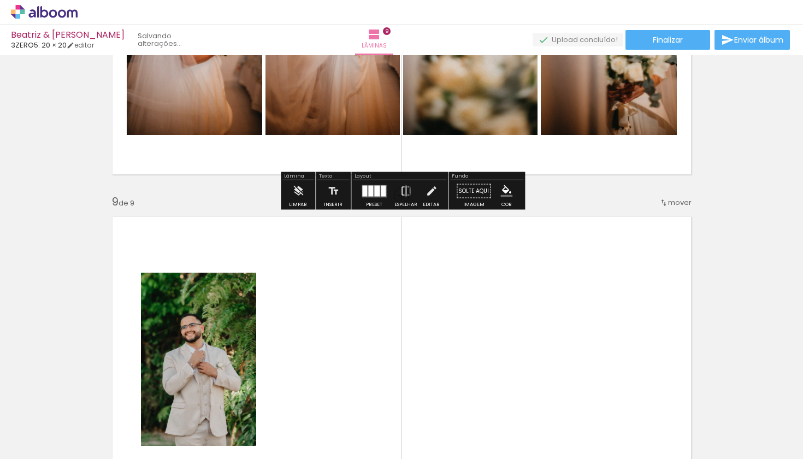
drag, startPoint x: 484, startPoint y: 431, endPoint x: 468, endPoint y: 346, distance: 87.3
click at [468, 346] on quentale-workspace at bounding box center [401, 229] width 803 height 459
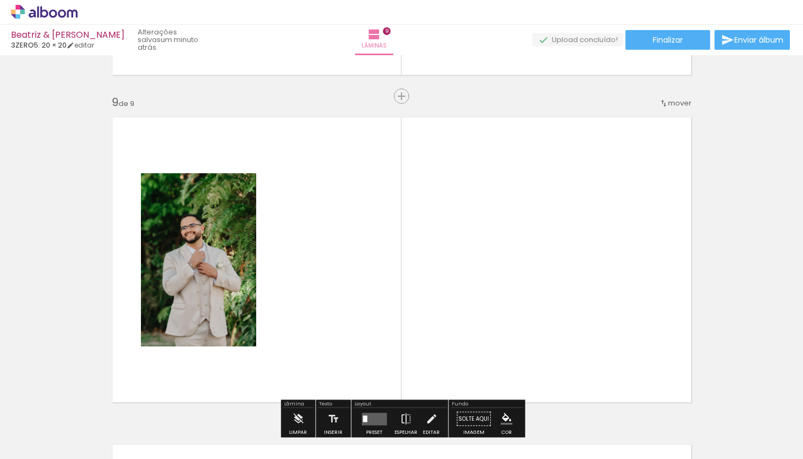
scroll to position [2630, 0]
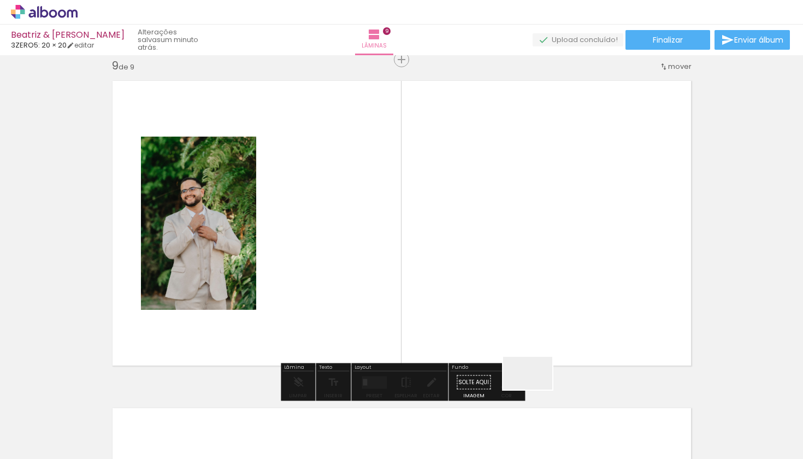
drag, startPoint x: 536, startPoint y: 424, endPoint x: 536, endPoint y: 297, distance: 127.2
click at [536, 297] on quentale-workspace at bounding box center [401, 229] width 803 height 459
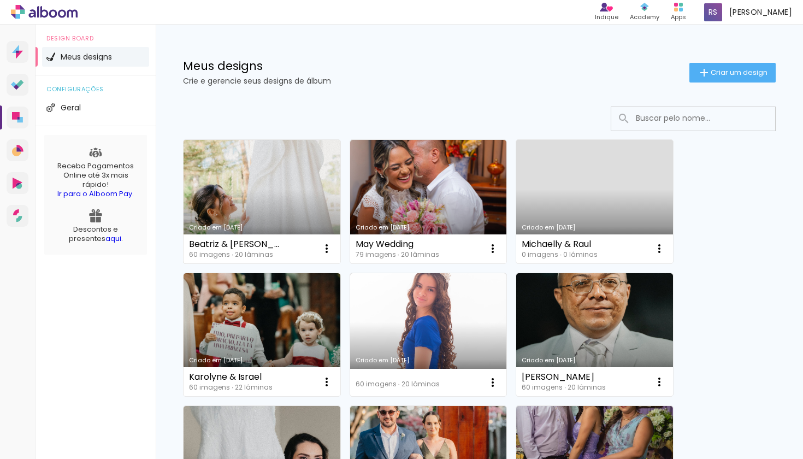
click at [232, 184] on link "Criado em [DATE]" at bounding box center [261, 201] width 157 height 123
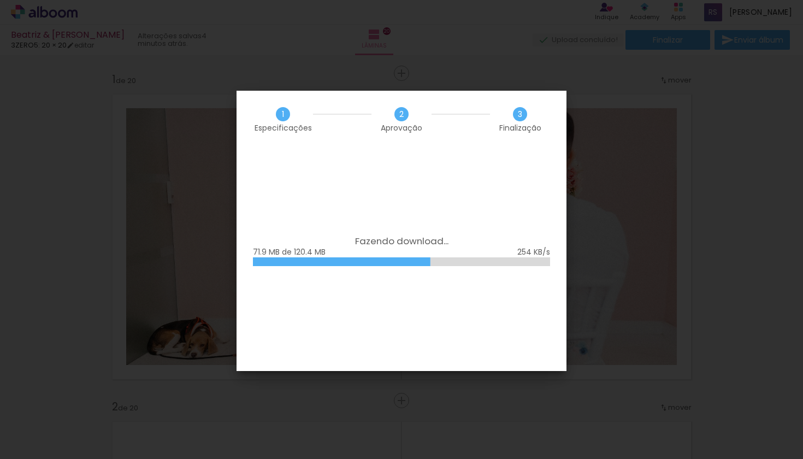
scroll to position [0, 2948]
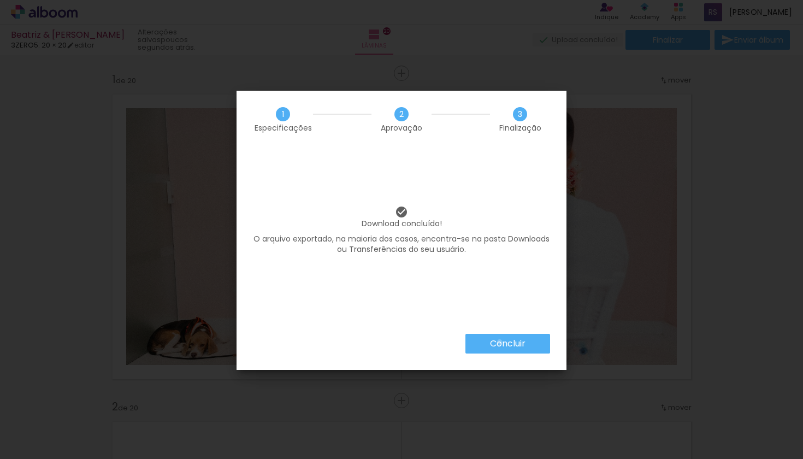
click at [0, 0] on slot "Concluir" at bounding box center [0, 0] width 0 height 0
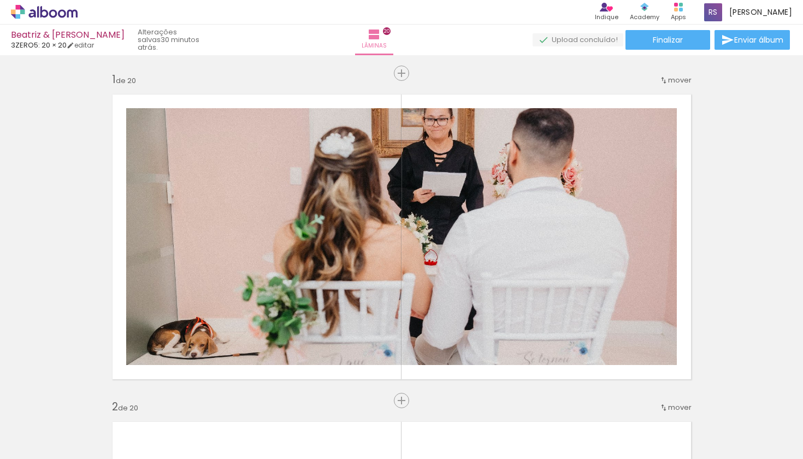
scroll to position [0, 2948]
